Goal: Task Accomplishment & Management: Manage account settings

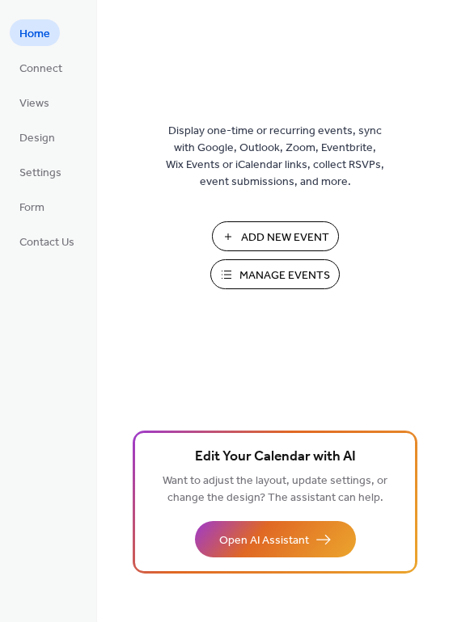
click at [271, 273] on span "Manage Events" at bounding box center [284, 276] width 91 height 17
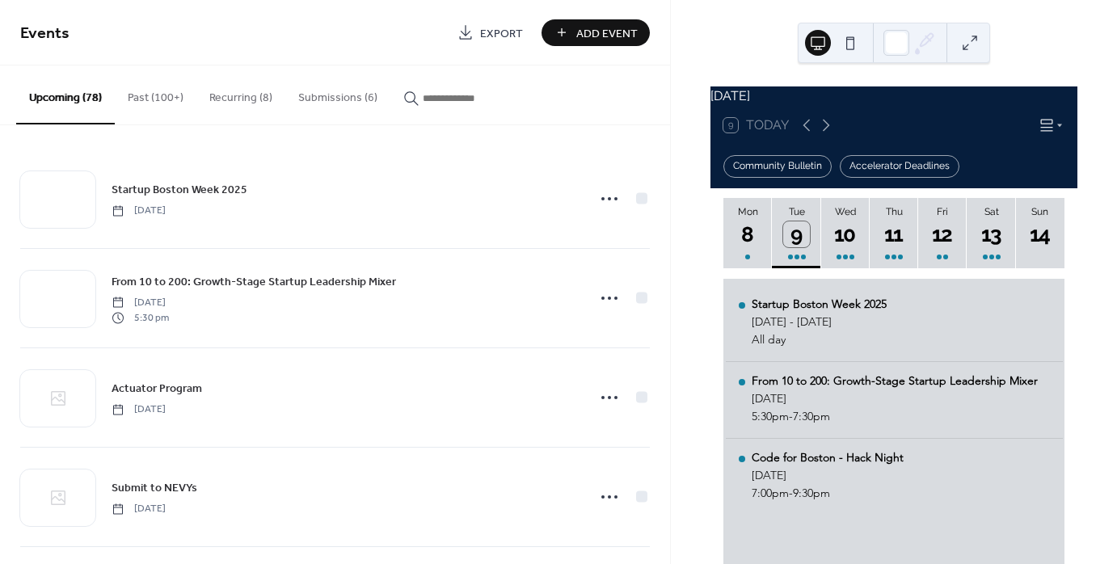
click at [347, 93] on button "Submissions (6)" at bounding box center [337, 93] width 105 height 57
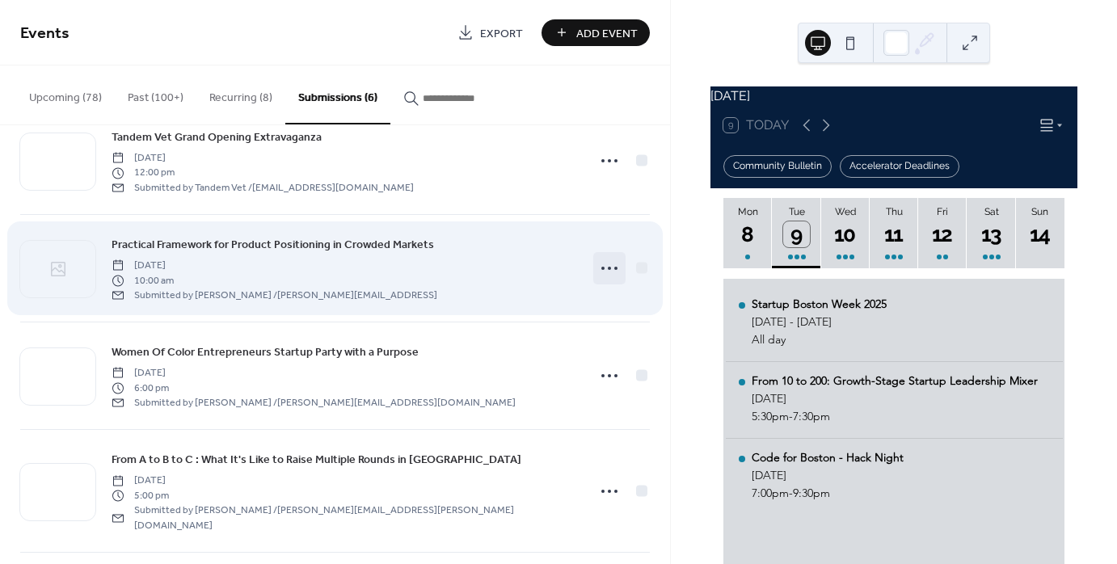
scroll to position [81, 0]
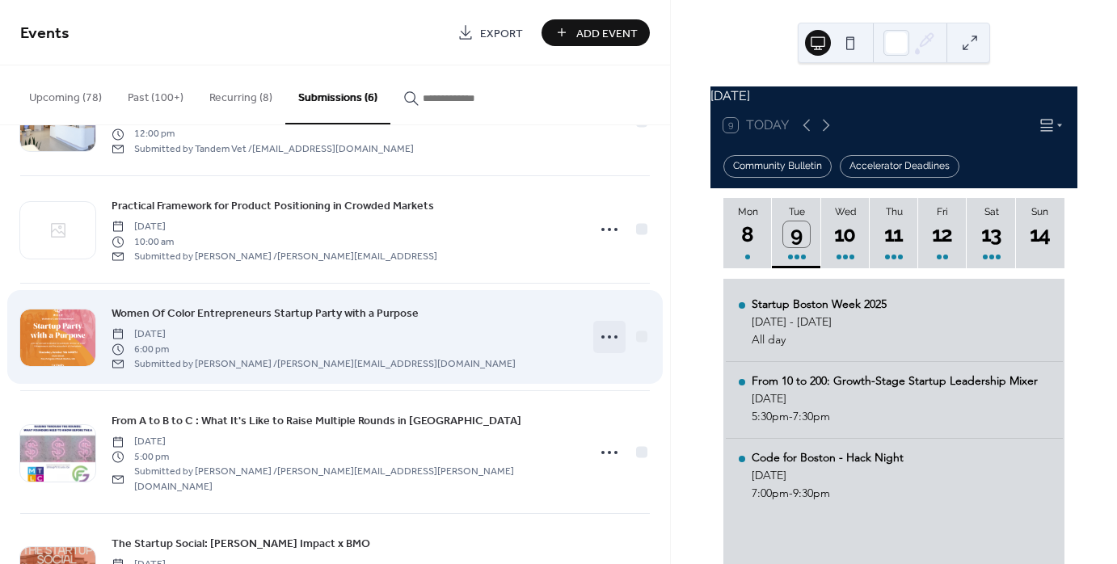
click at [609, 343] on icon at bounding box center [610, 337] width 26 height 26
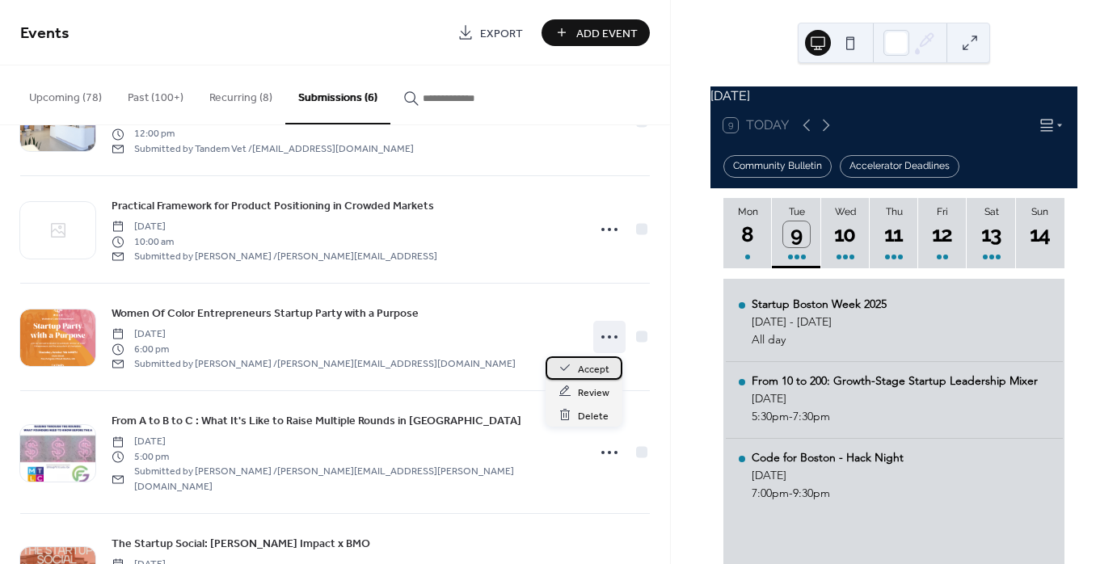
click at [601, 371] on span "Accept" at bounding box center [594, 368] width 32 height 17
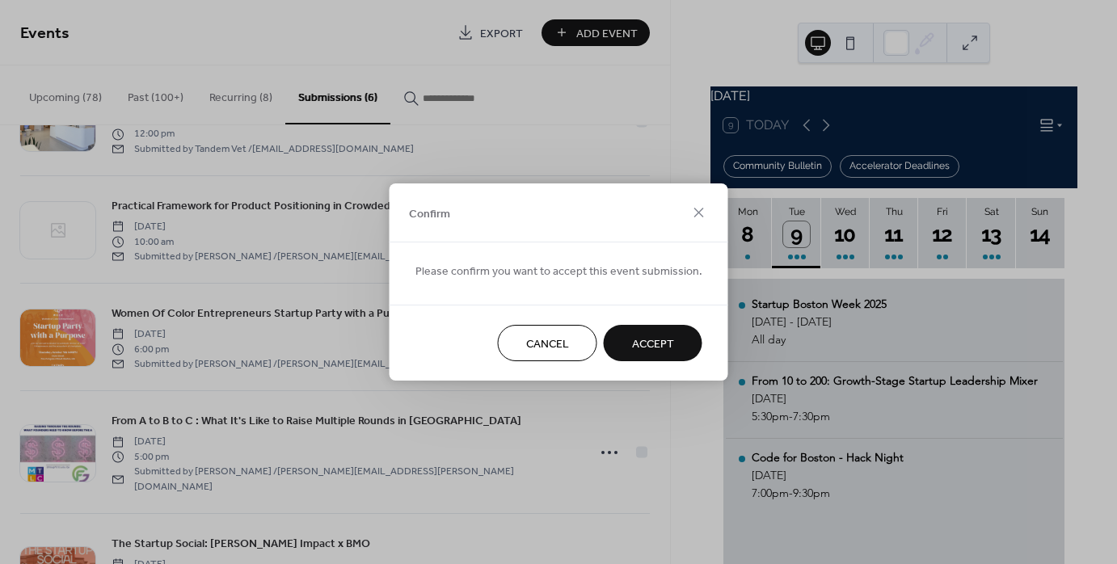
click at [669, 350] on button "Accept" at bounding box center [653, 343] width 99 height 36
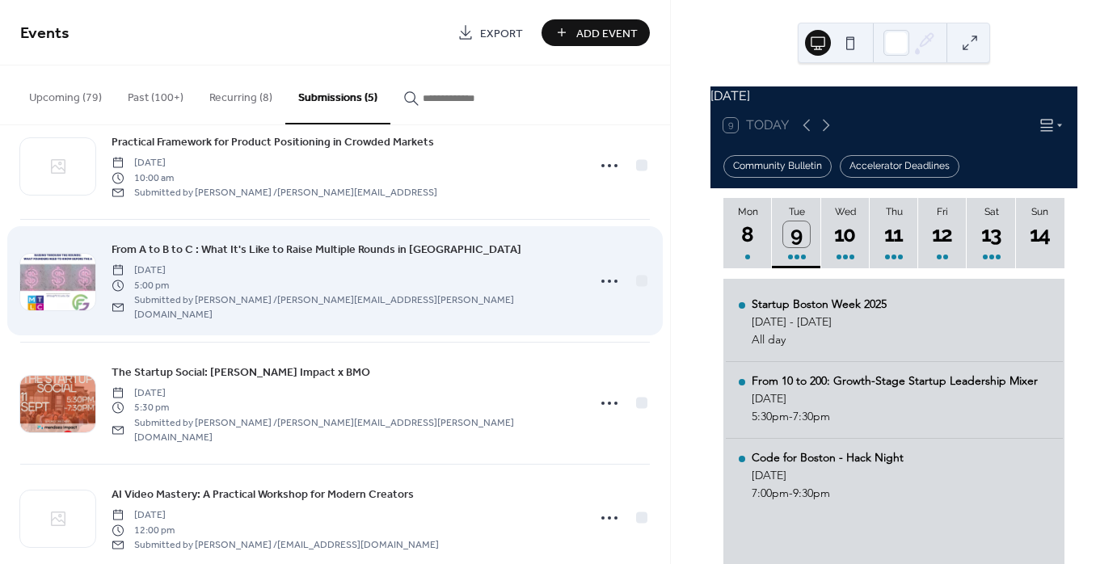
scroll to position [145, 0]
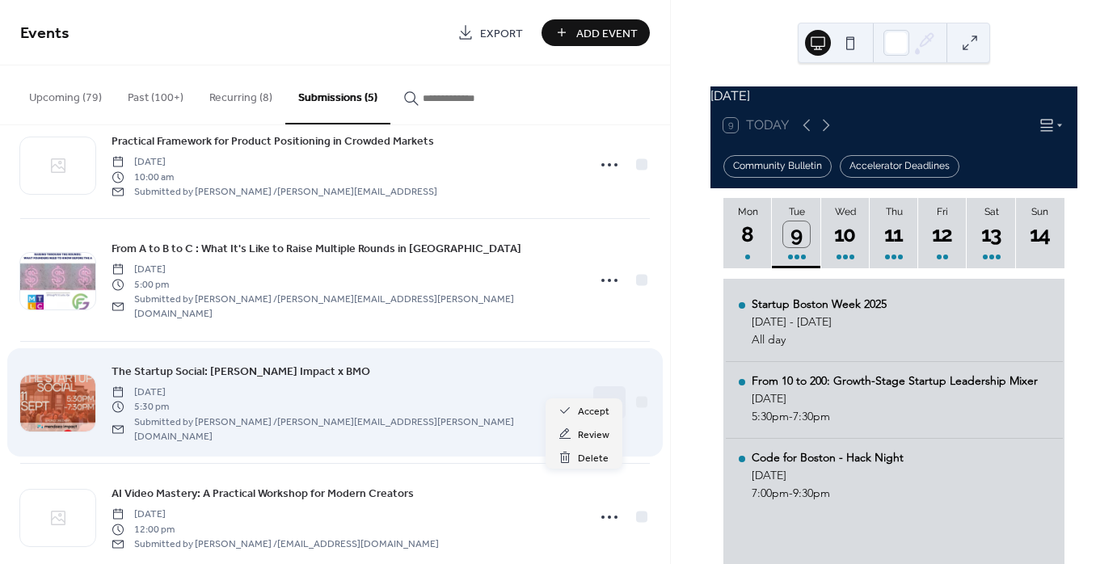
click at [608, 390] on icon at bounding box center [610, 403] width 26 height 26
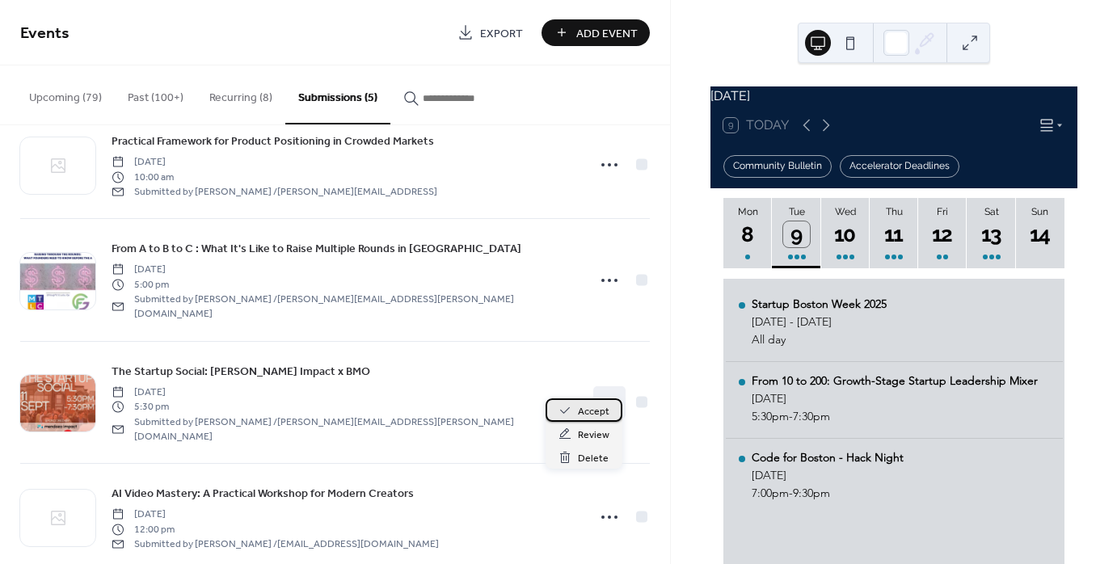
click at [588, 406] on span "Accept" at bounding box center [594, 411] width 32 height 17
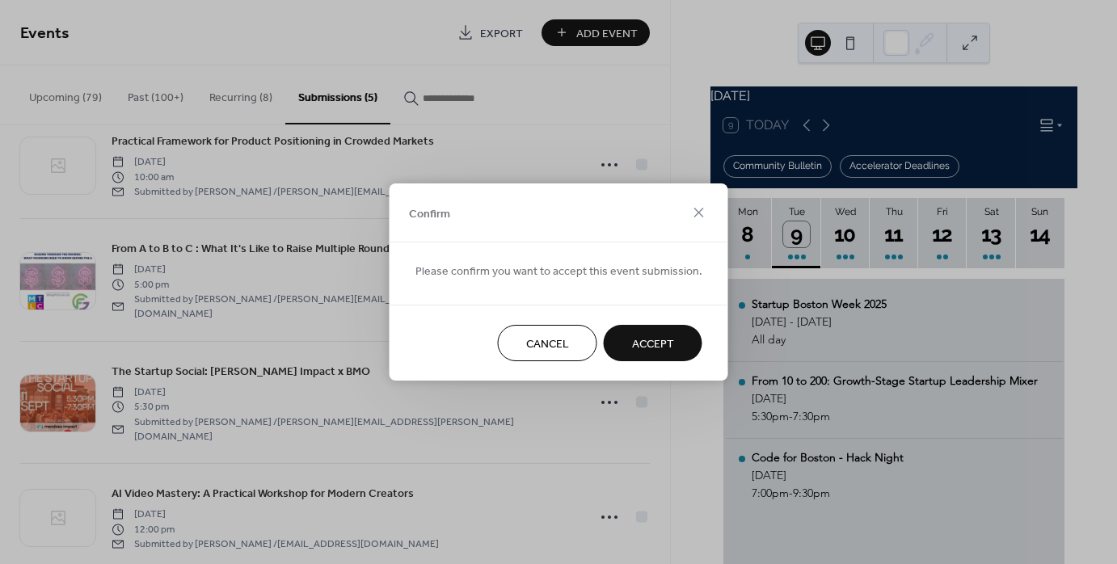
click at [633, 340] on span "Accept" at bounding box center [653, 344] width 42 height 17
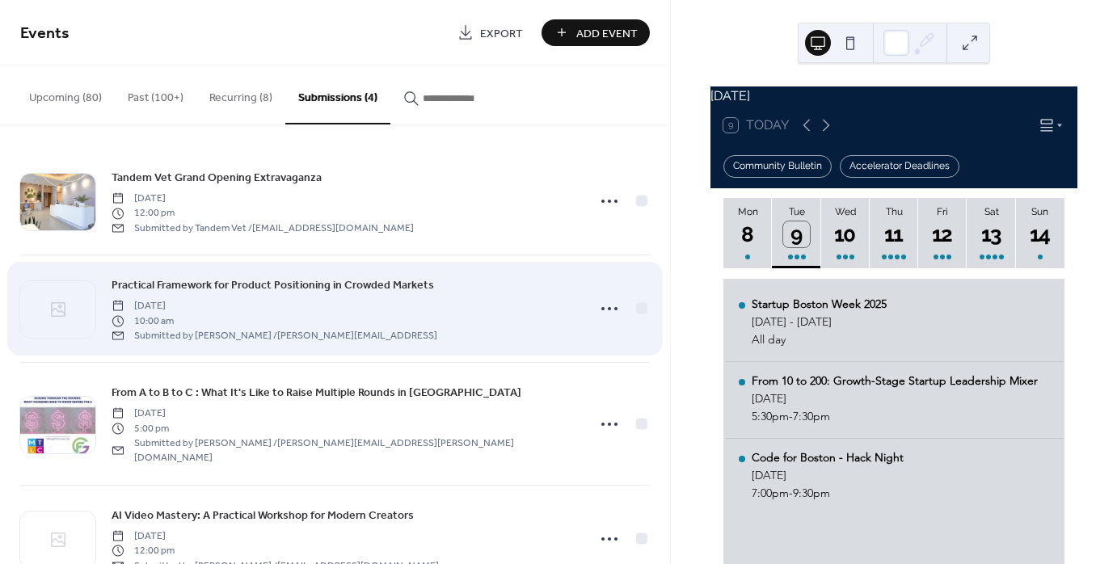
scroll to position [0, 0]
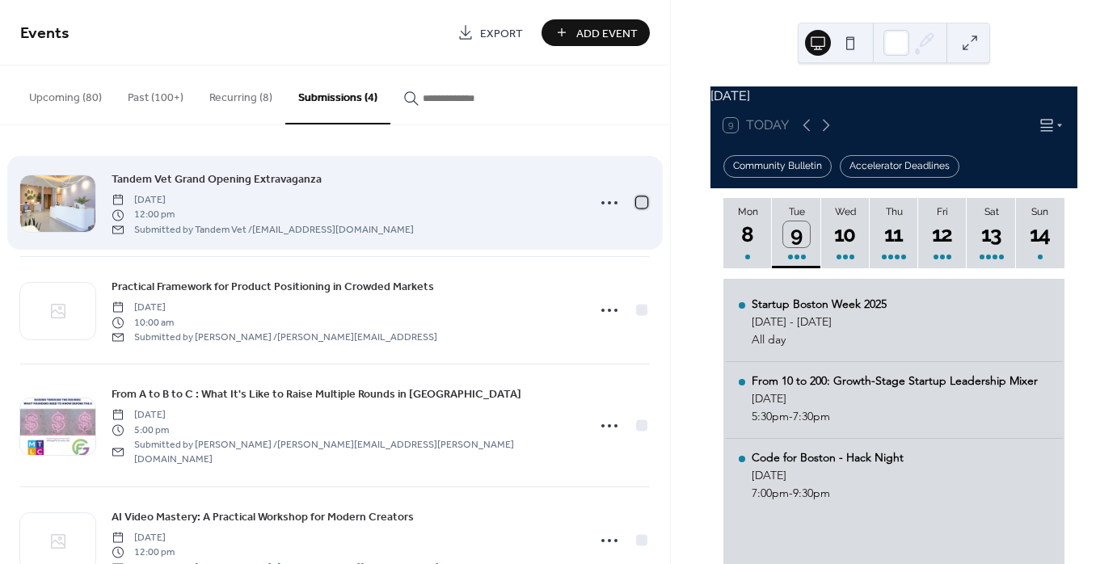
click at [639, 203] on div at bounding box center [641, 201] width 11 height 11
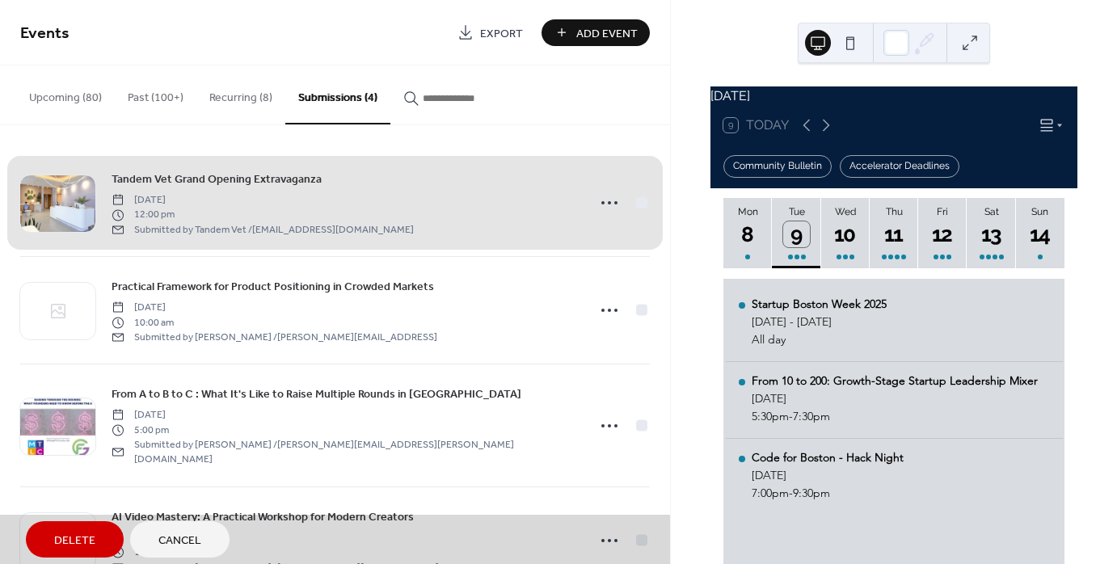
click at [92, 538] on span "Delete" at bounding box center [74, 541] width 41 height 17
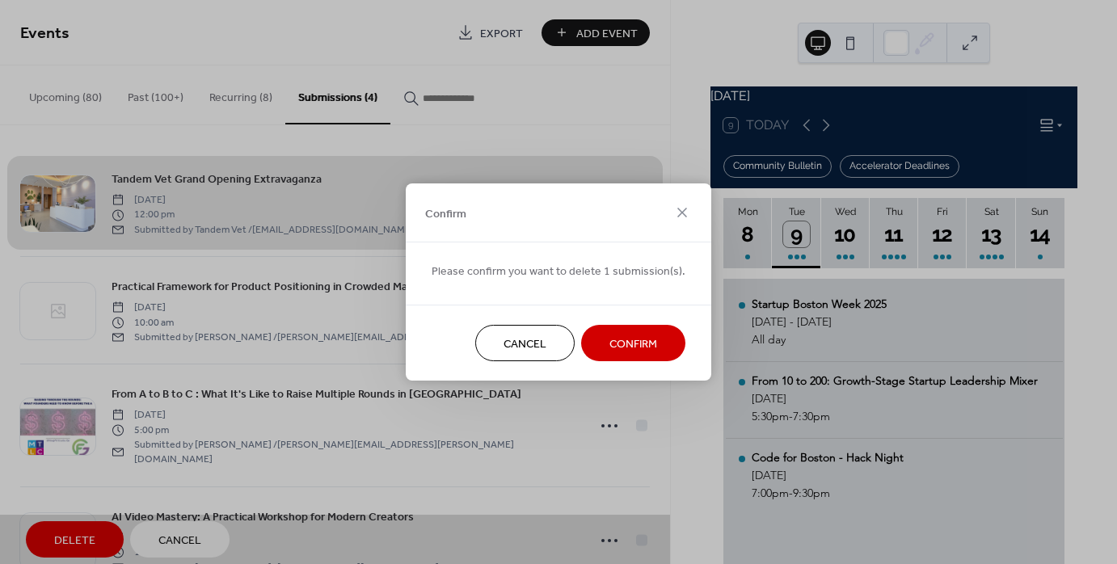
click at [610, 349] on span "Confirm" at bounding box center [633, 344] width 48 height 17
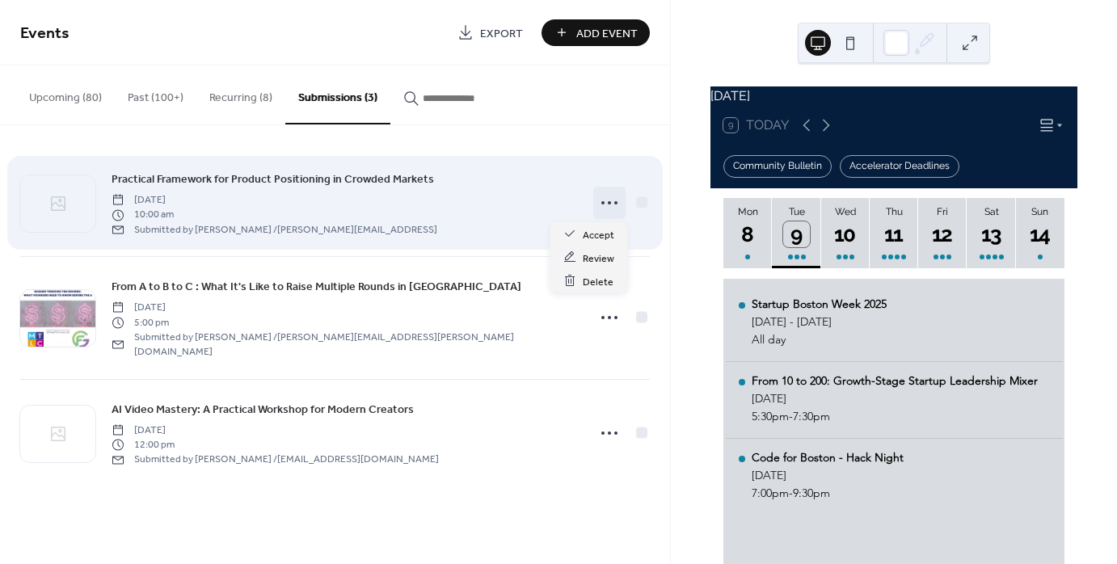
click at [604, 207] on icon at bounding box center [610, 203] width 26 height 26
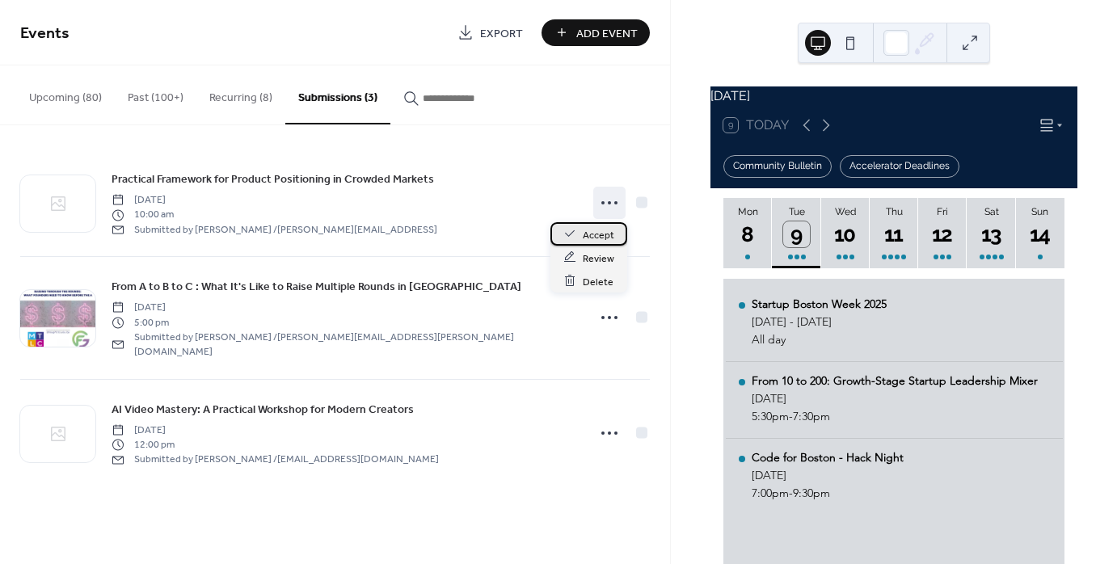
click at [583, 233] on span "Accept" at bounding box center [599, 234] width 32 height 17
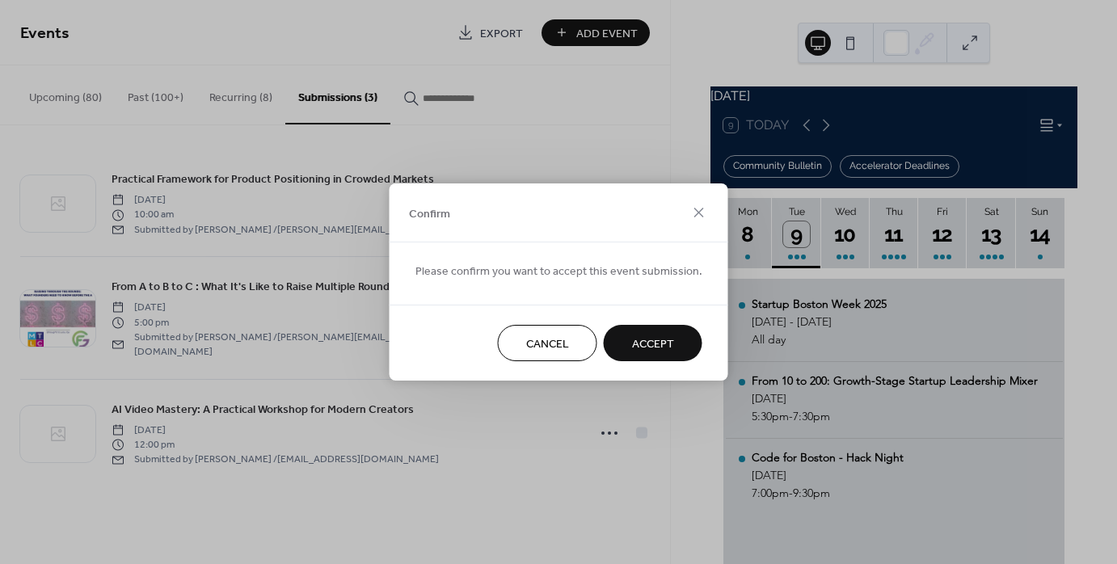
click at [644, 344] on span "Accept" at bounding box center [653, 344] width 42 height 17
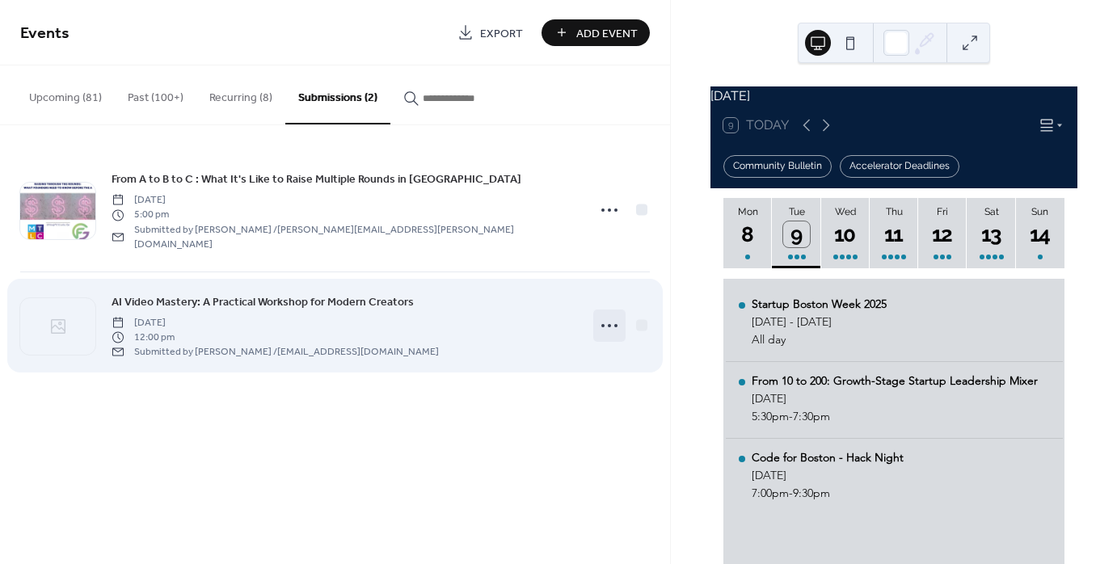
click at [613, 313] on icon at bounding box center [610, 326] width 26 height 26
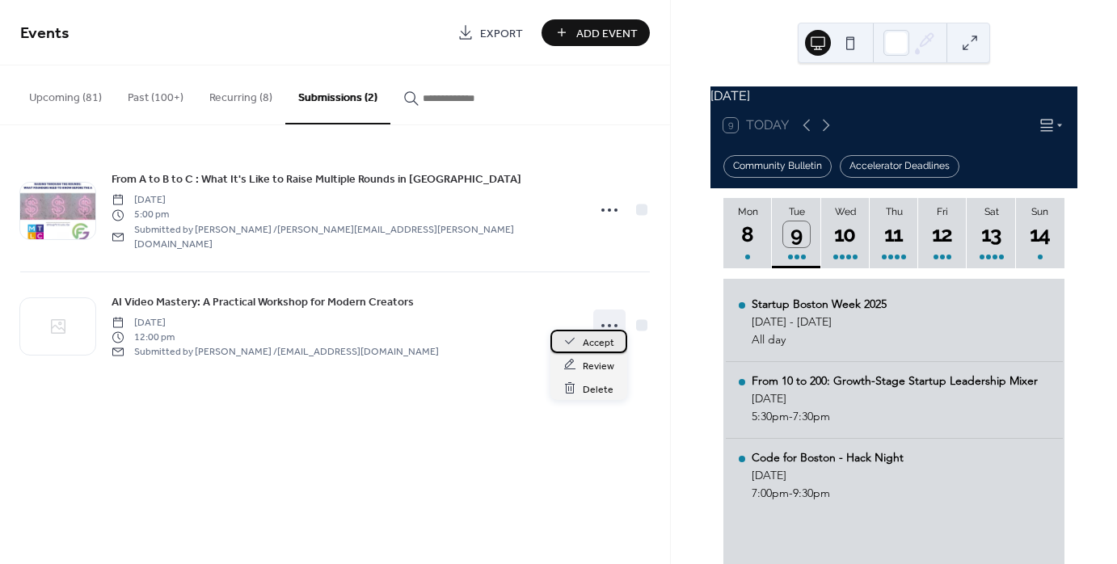
click at [593, 336] on span "Accept" at bounding box center [599, 342] width 32 height 17
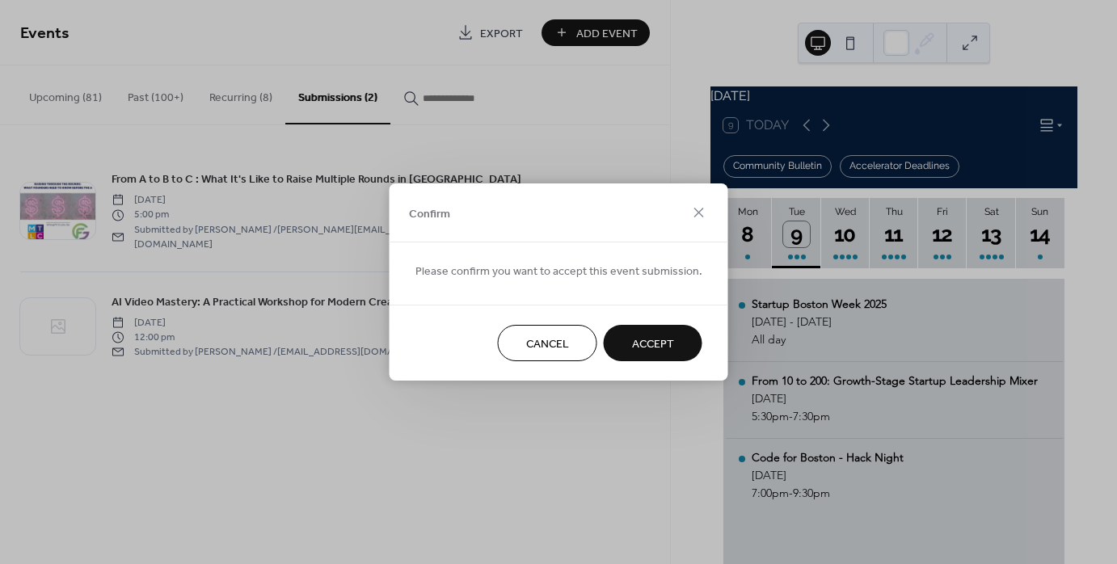
click at [662, 348] on span "Accept" at bounding box center [653, 344] width 42 height 17
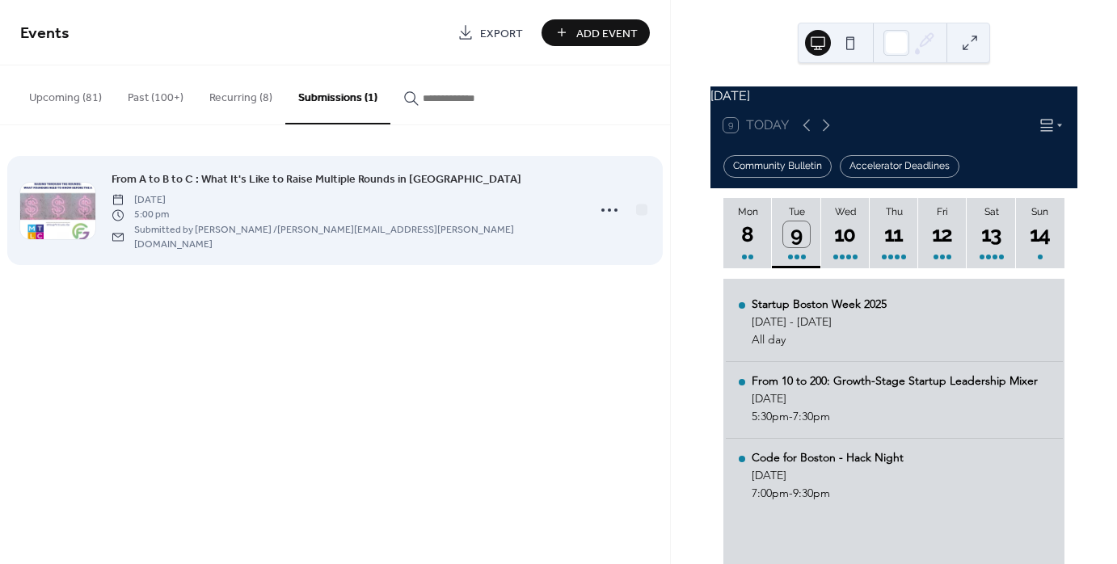
click at [602, 209] on circle at bounding box center [602, 210] width 3 height 3
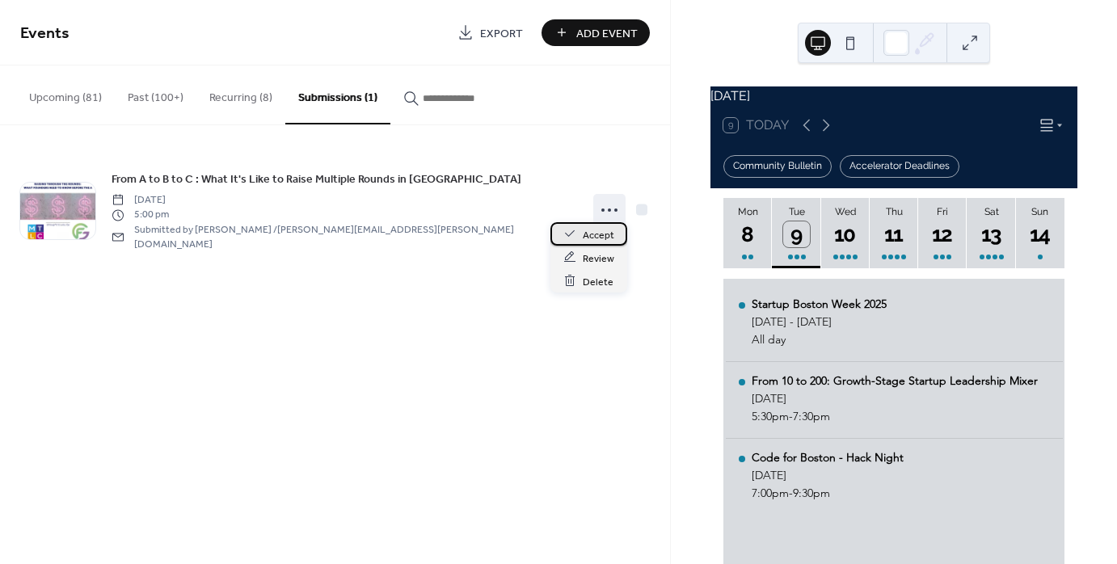
click at [588, 241] on span "Accept" at bounding box center [599, 234] width 32 height 17
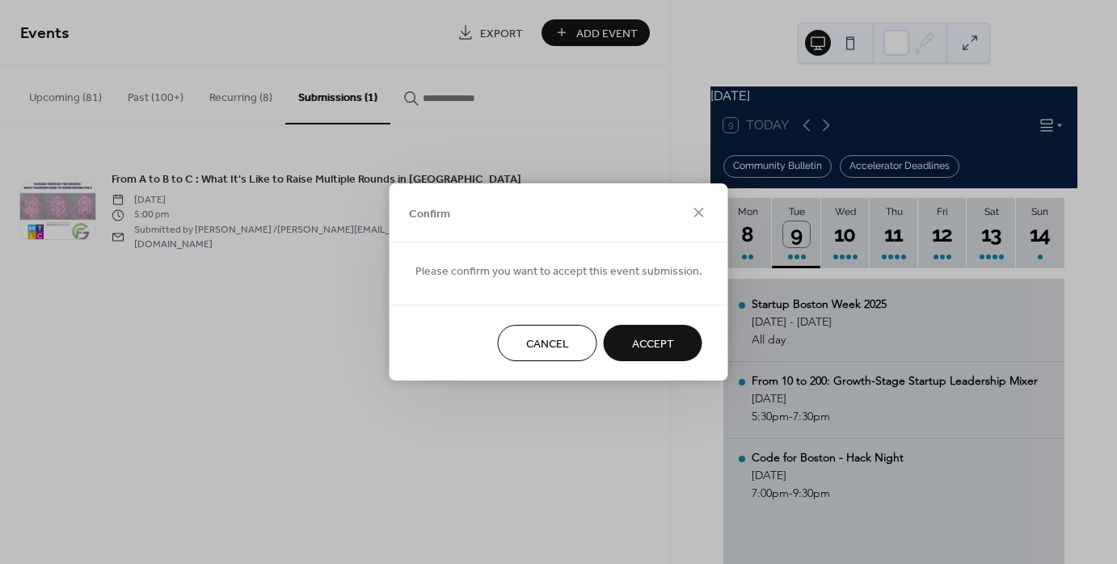
click at [645, 347] on span "Accept" at bounding box center [653, 344] width 42 height 17
